Goal: Task Accomplishment & Management: Use online tool/utility

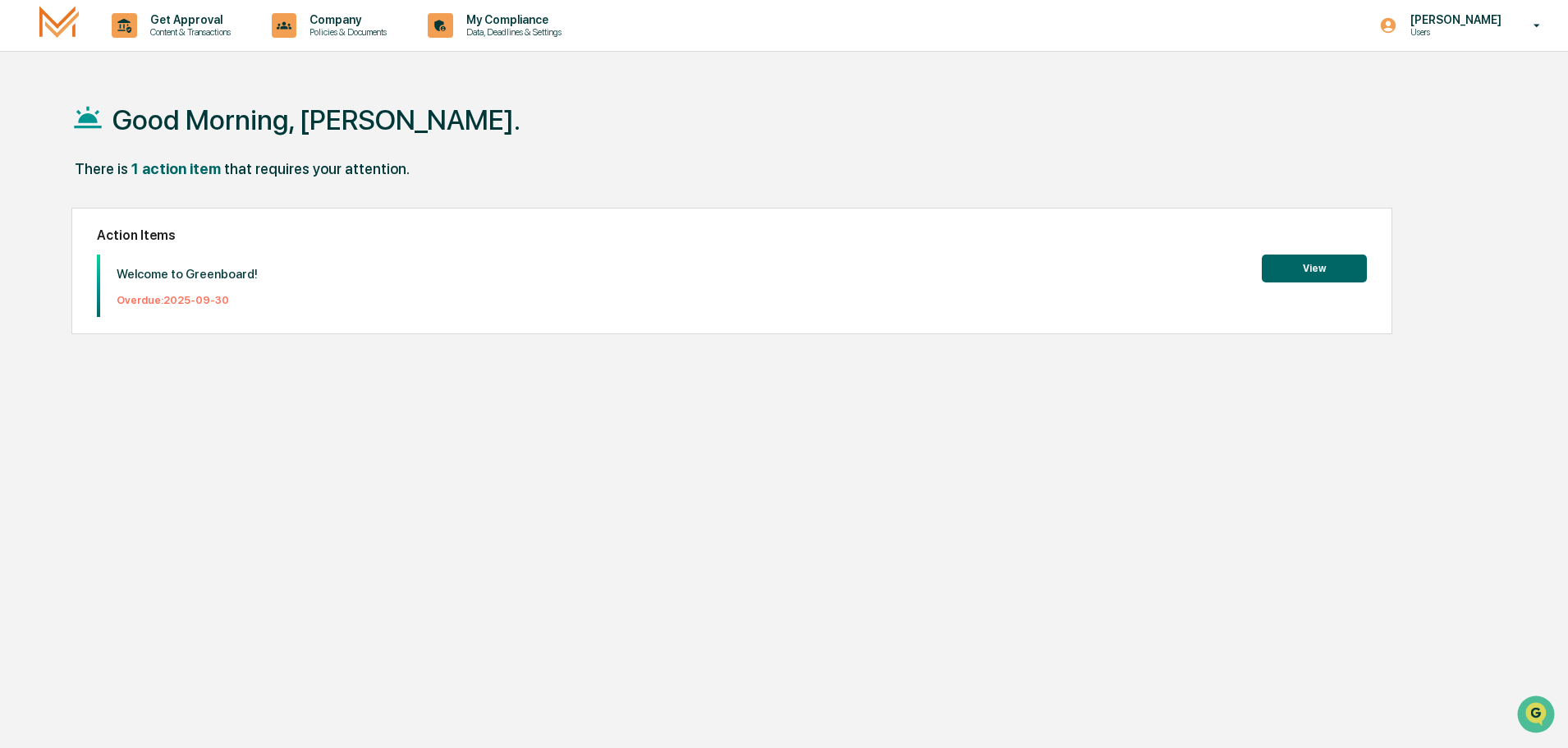
click at [1278, 262] on button "View" at bounding box center [1314, 269] width 105 height 28
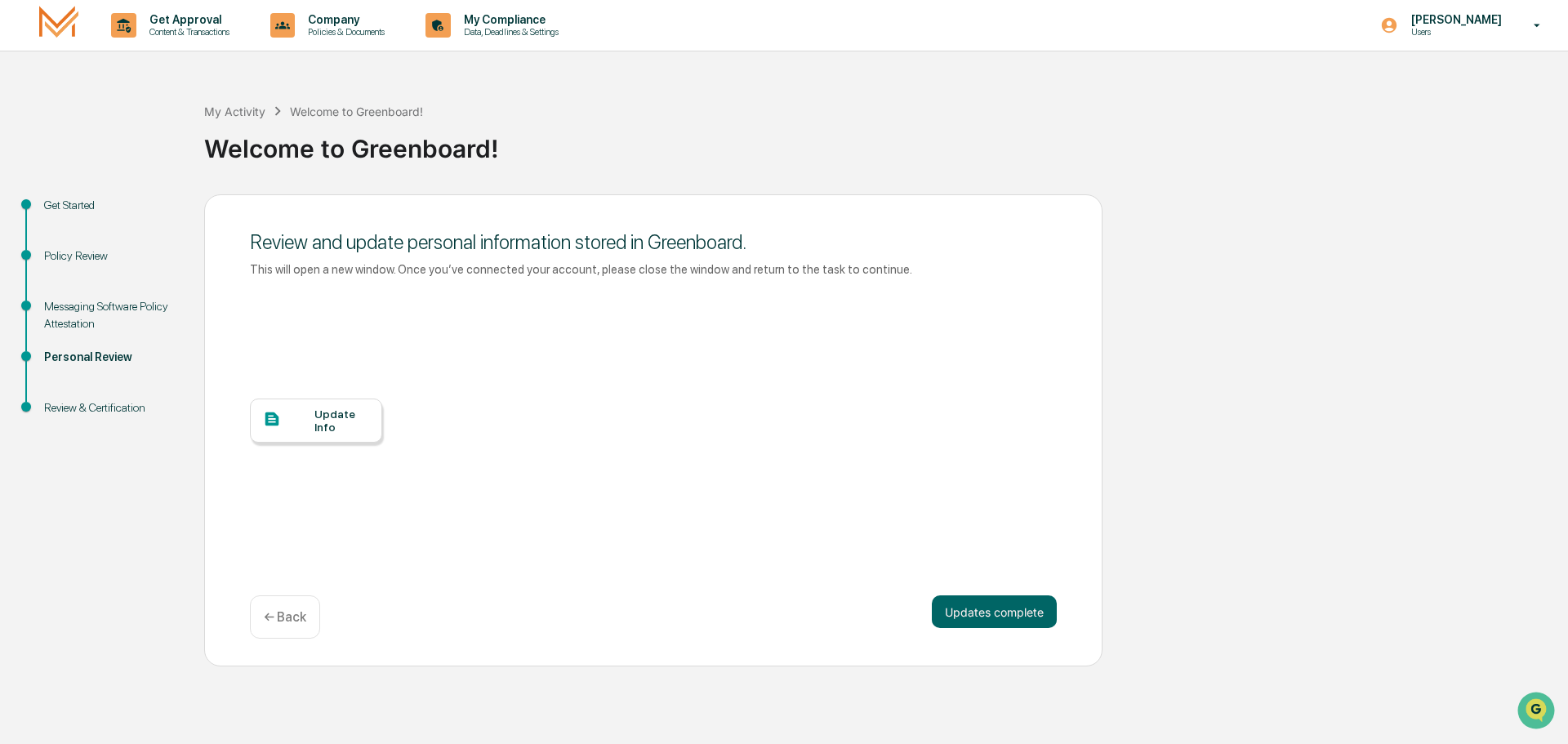
drag, startPoint x: 990, startPoint y: 609, endPoint x: 1056, endPoint y: 574, distance: 74.7
click at [990, 610] on button "Updates complete" at bounding box center [994, 611] width 125 height 33
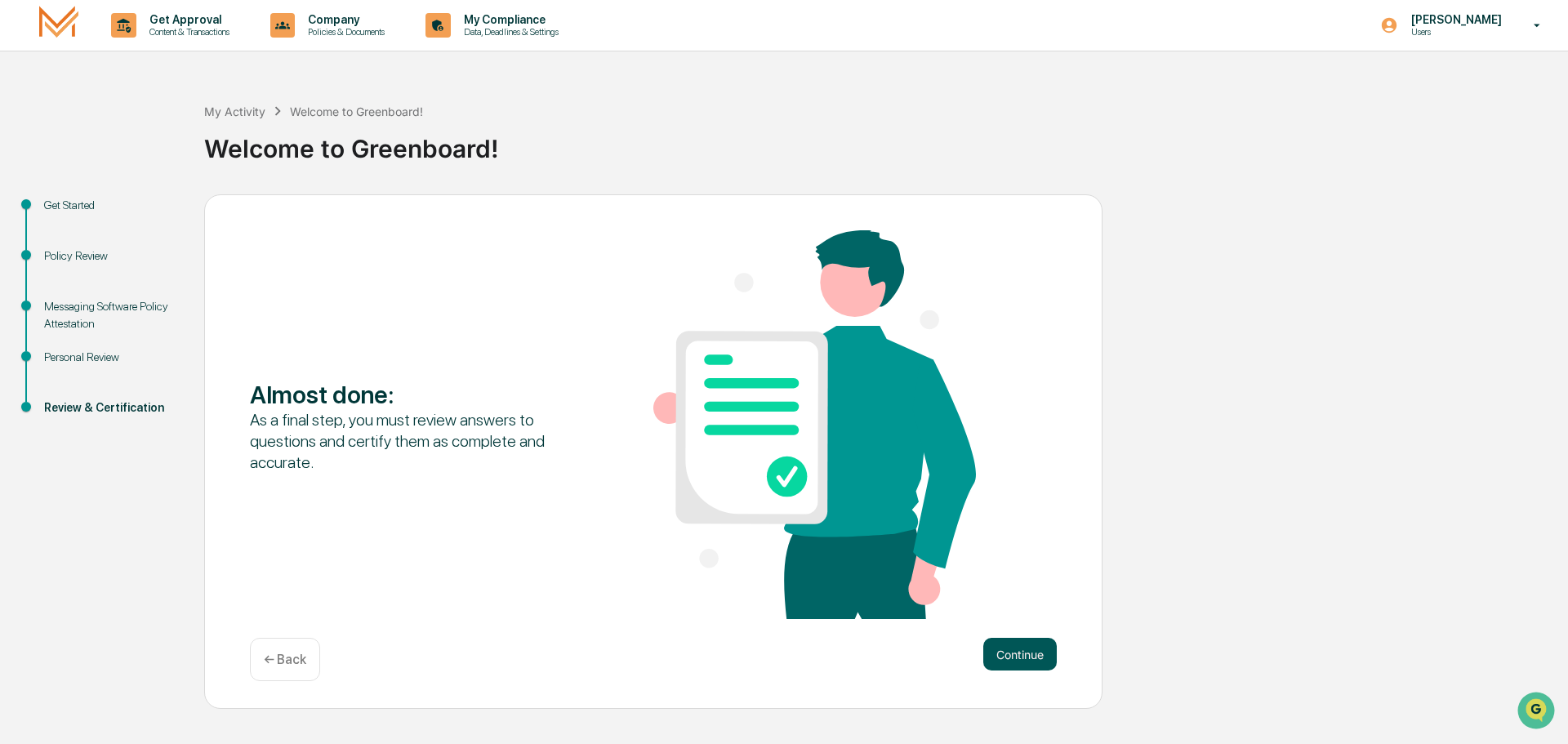
click at [1013, 650] on button "Continue" at bounding box center [1019, 654] width 73 height 33
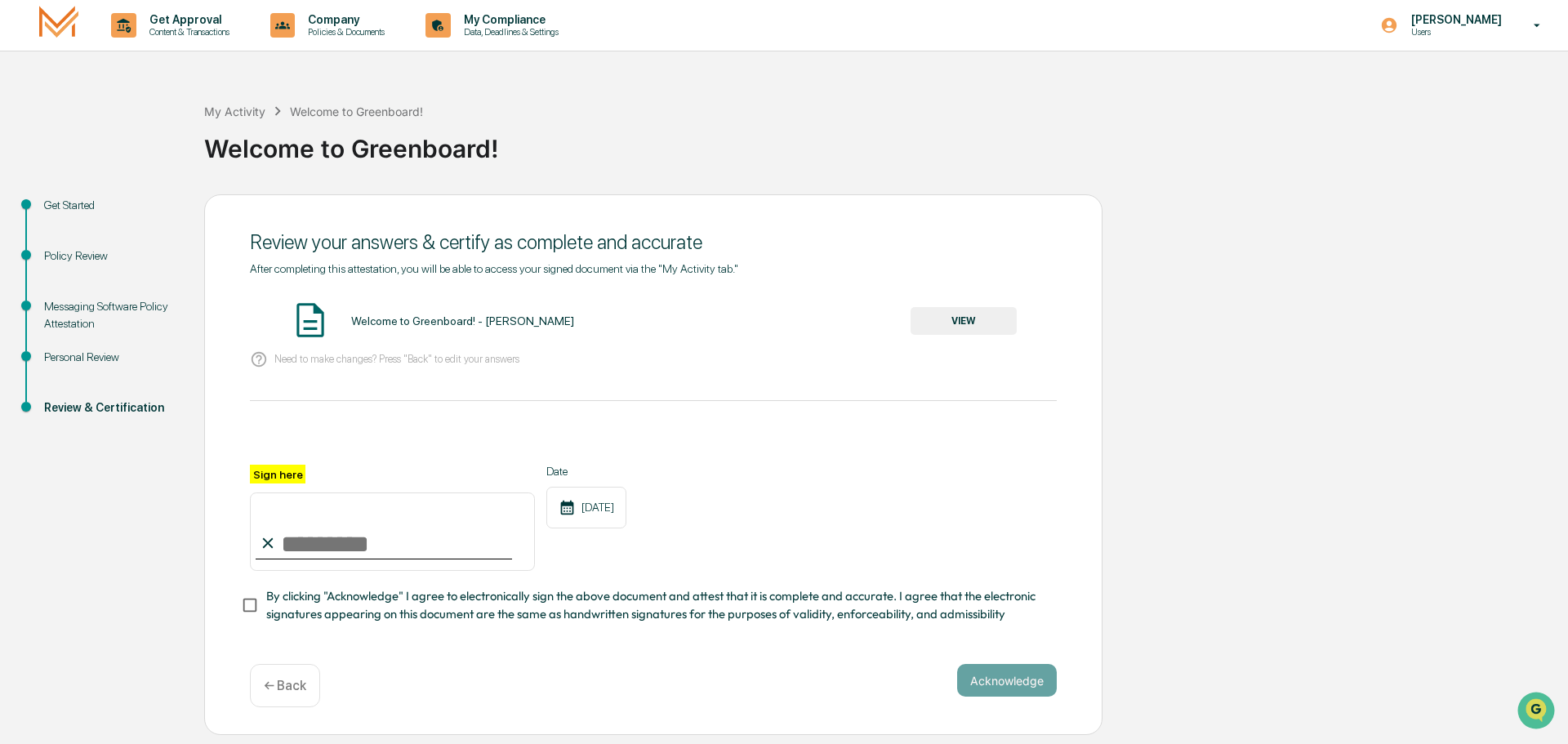
click at [350, 542] on input "Sign here" at bounding box center [392, 531] width 285 height 78
type input "**********"
click at [1021, 692] on button "Acknowledge" at bounding box center [1006, 680] width 99 height 33
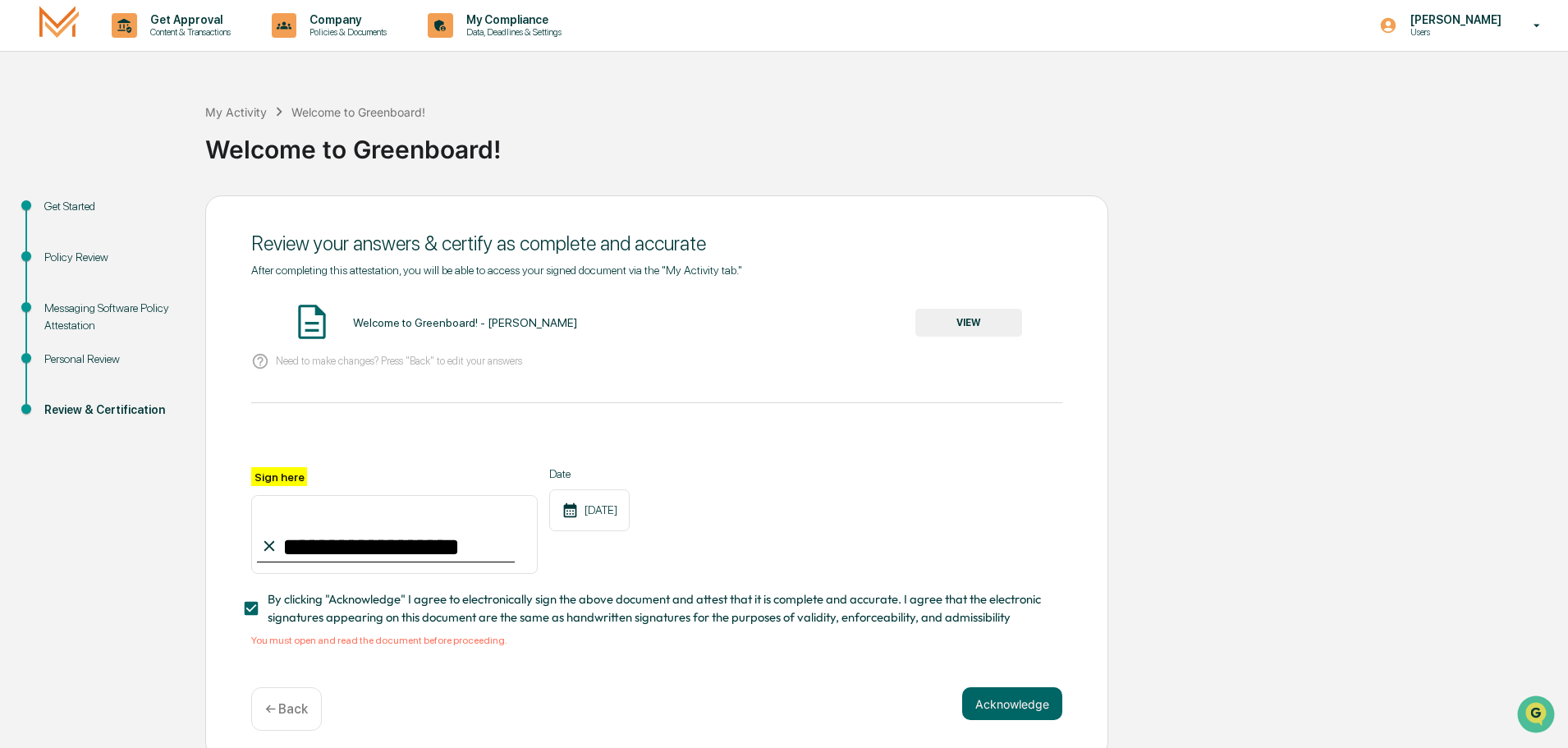
click at [978, 318] on button "VIEW" at bounding box center [969, 323] width 106 height 28
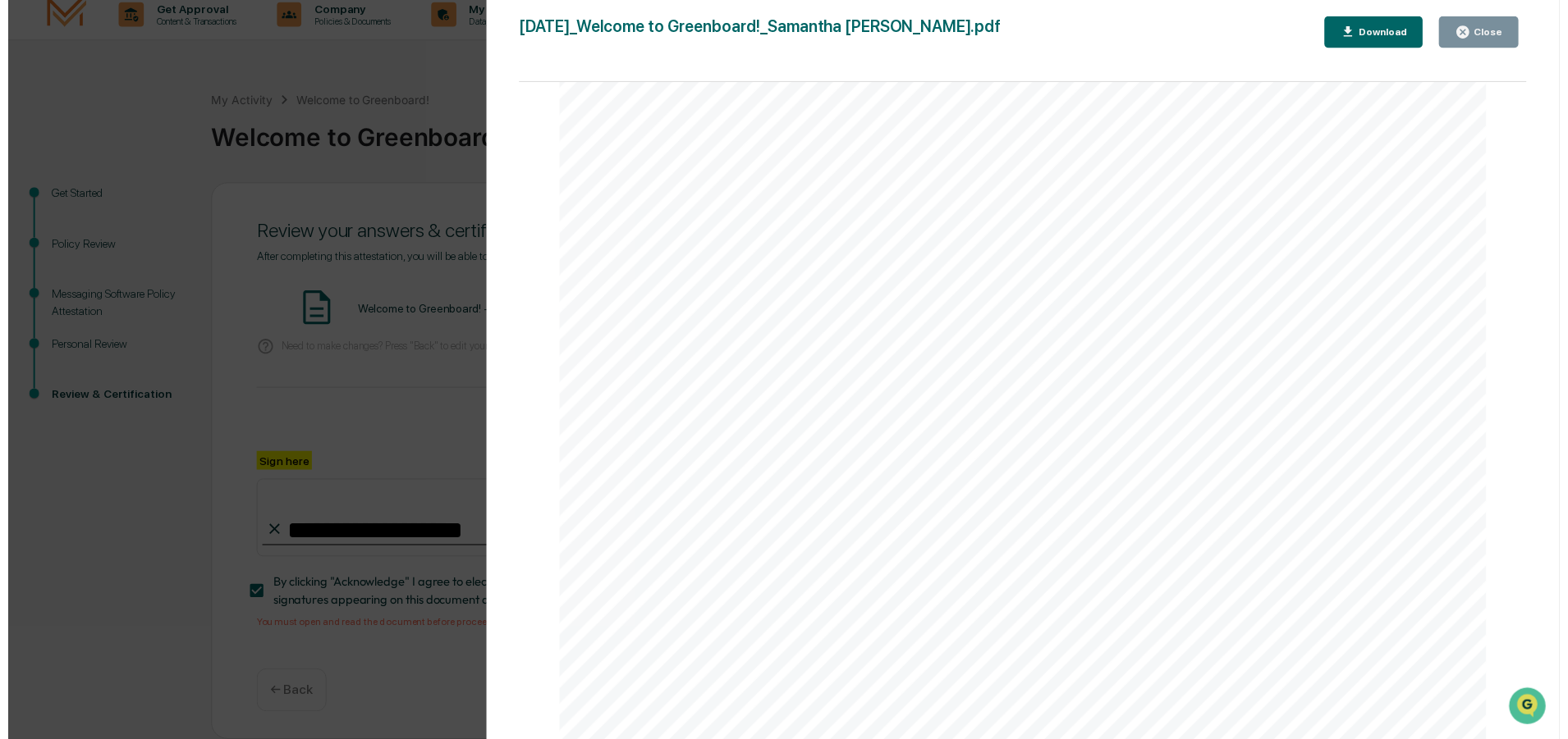
scroll to position [16, 0]
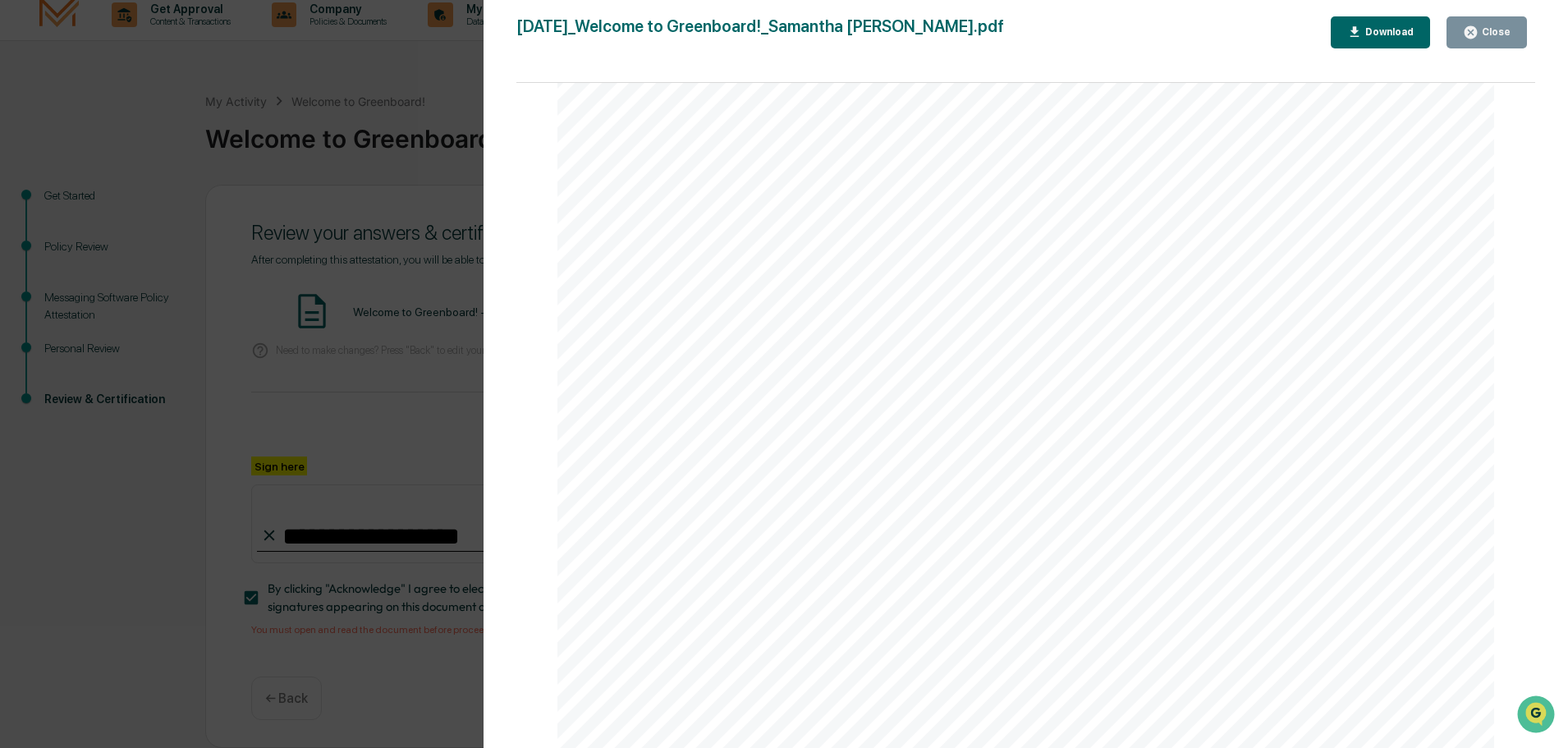
click at [1512, 34] on button "Close" at bounding box center [1487, 33] width 80 height 32
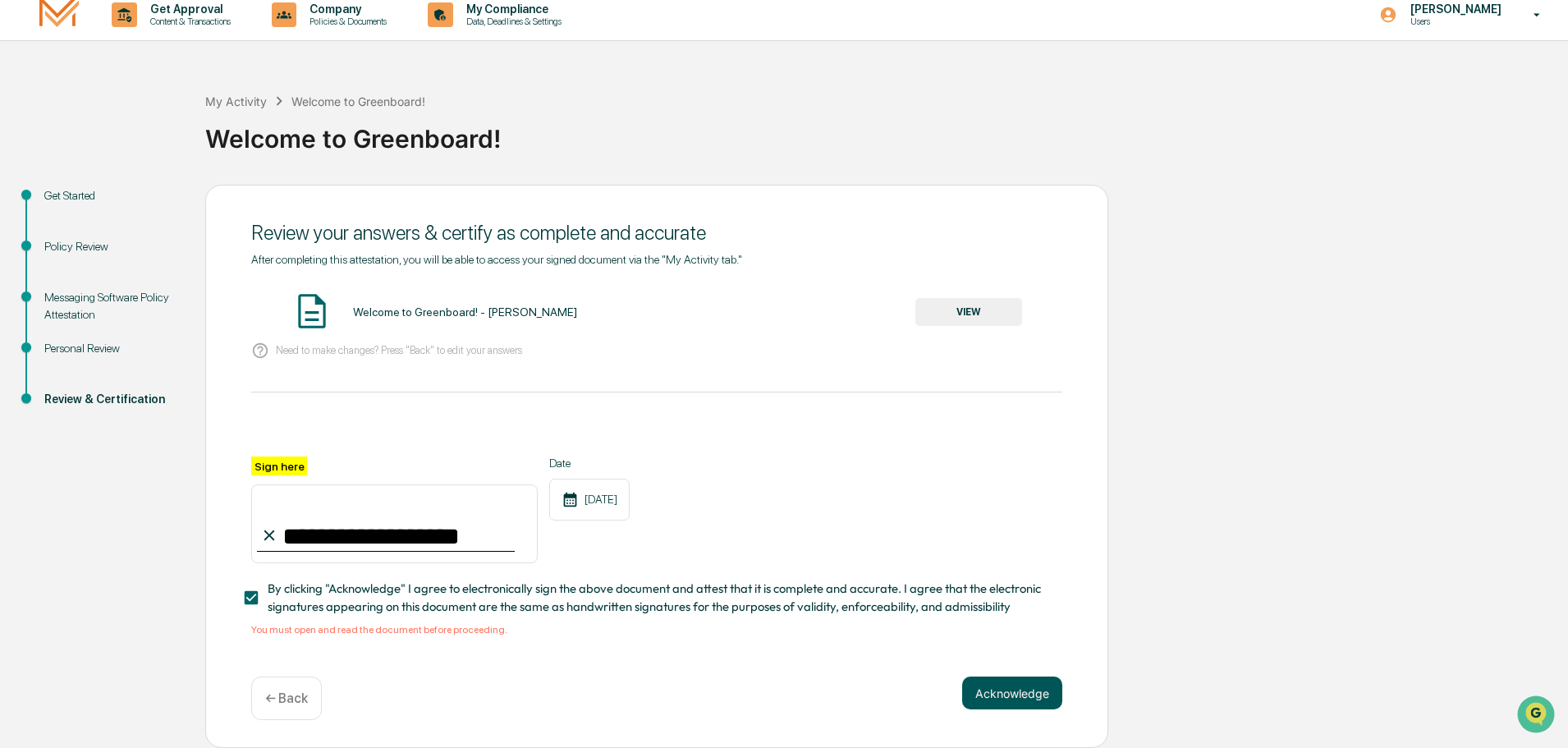
click at [1038, 695] on button "Acknowledge" at bounding box center [1012, 693] width 100 height 33
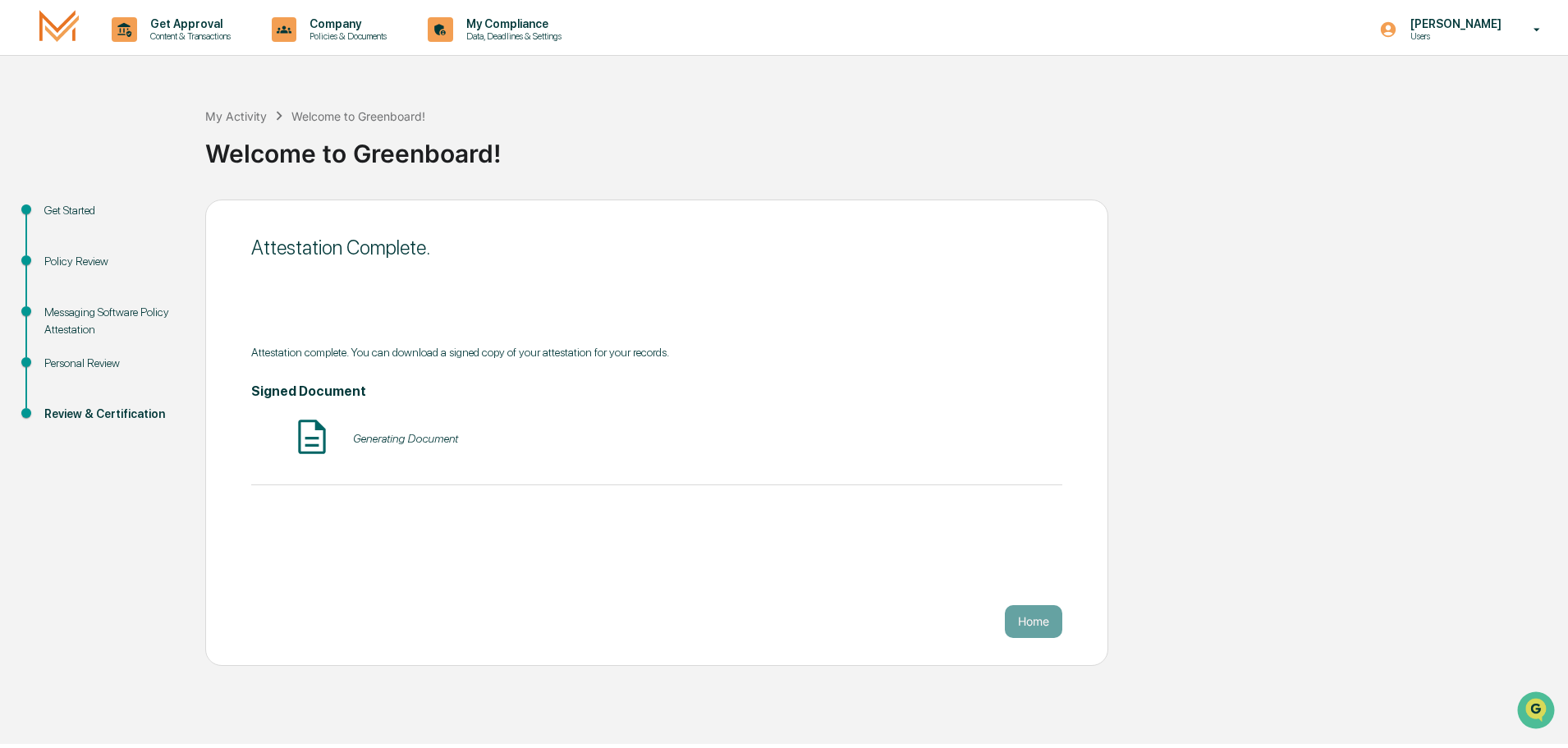
scroll to position [0, 0]
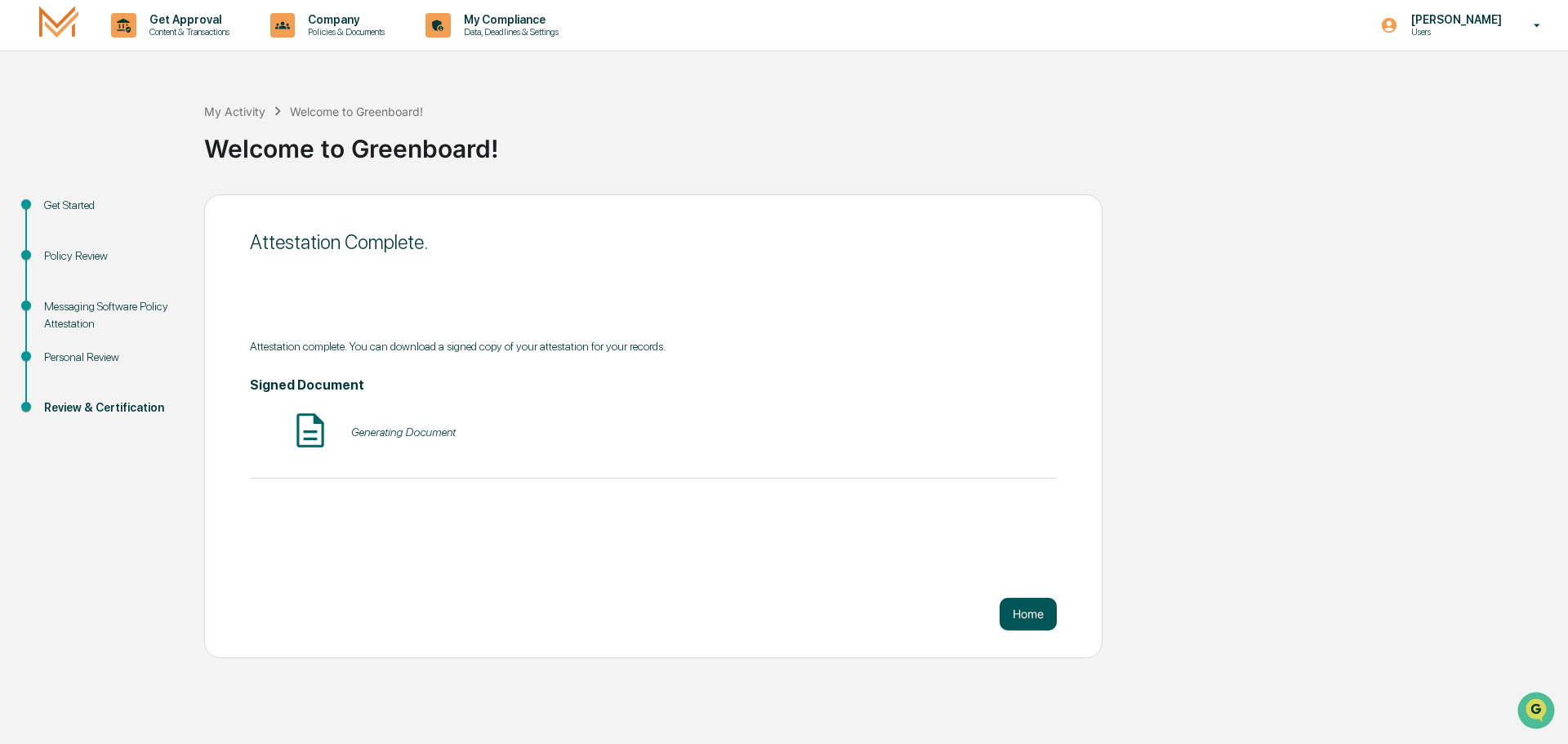
click at [1041, 622] on button "Home" at bounding box center [1029, 614] width 58 height 33
